Goal: Information Seeking & Learning: Learn about a topic

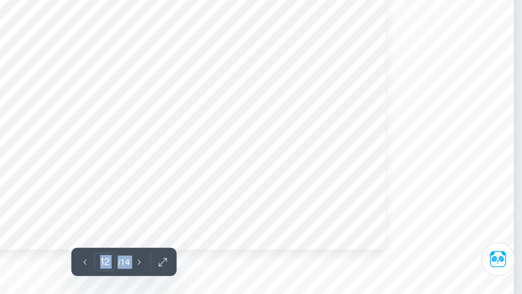
scroll to position [5106, 0]
